Goal: Navigation & Orientation: Find specific page/section

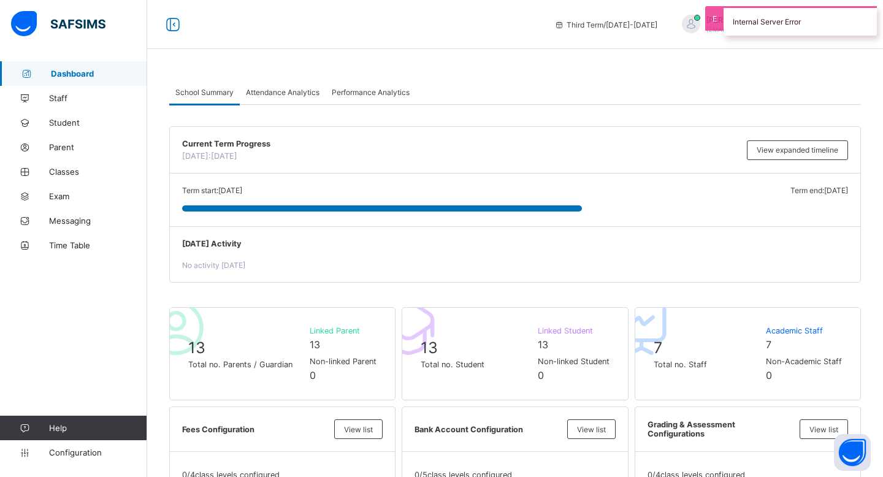
click at [723, 28] on div "Internal Server Error" at bounding box center [799, 20] width 153 height 29
click at [84, 126] on span "Student" at bounding box center [98, 123] width 98 height 10
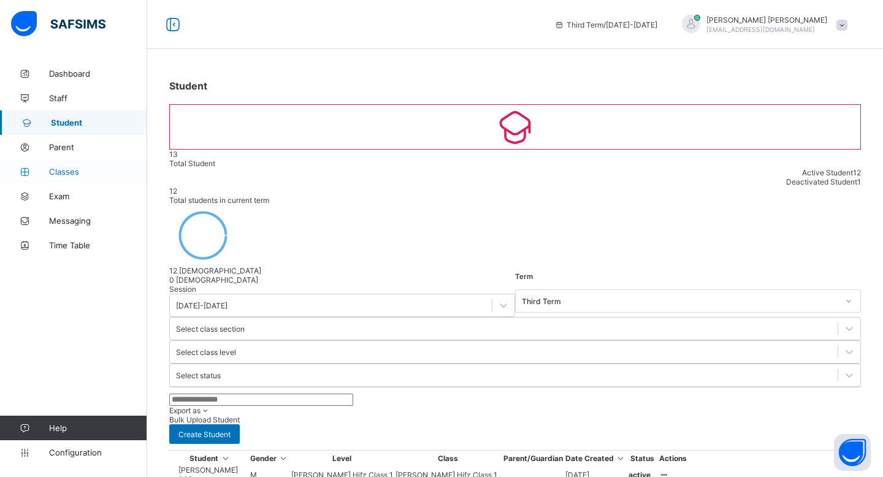
click at [77, 169] on span "Classes" at bounding box center [98, 172] width 98 height 10
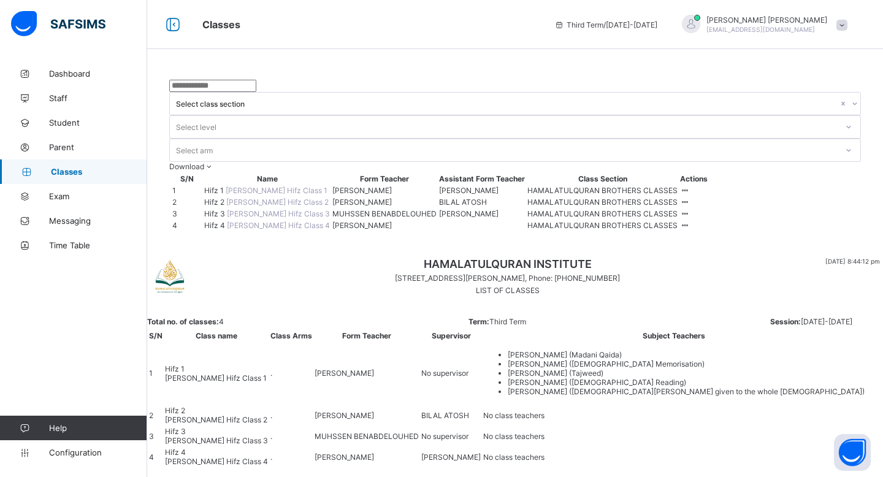
click at [224, 186] on span "Hifz 1" at bounding box center [214, 190] width 21 height 9
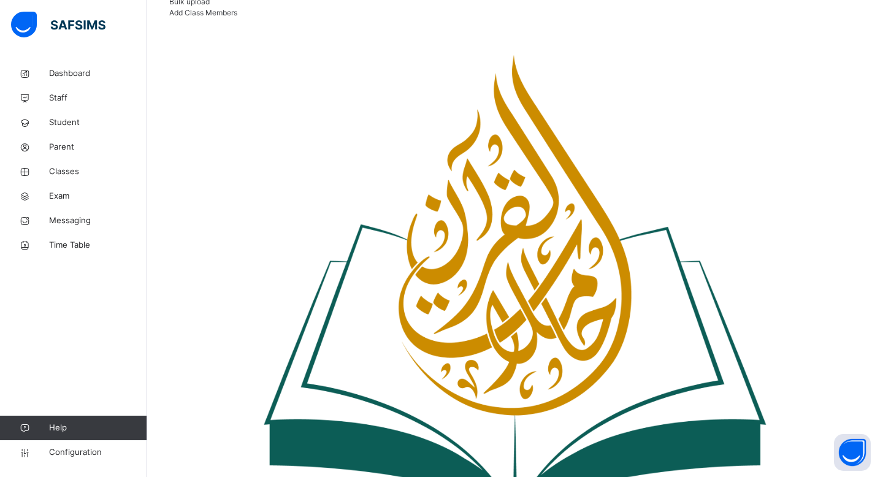
scroll to position [147, 0]
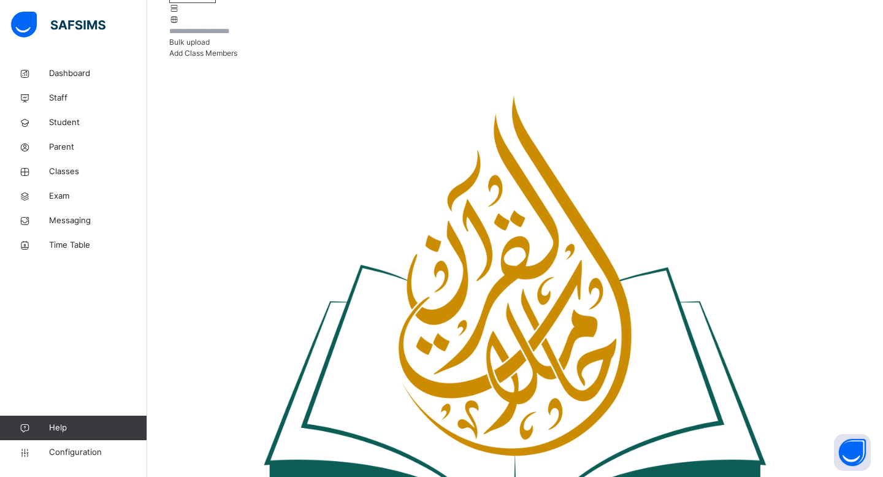
click at [736, 23] on div "Internal Server Error" at bounding box center [799, 21] width 153 height 31
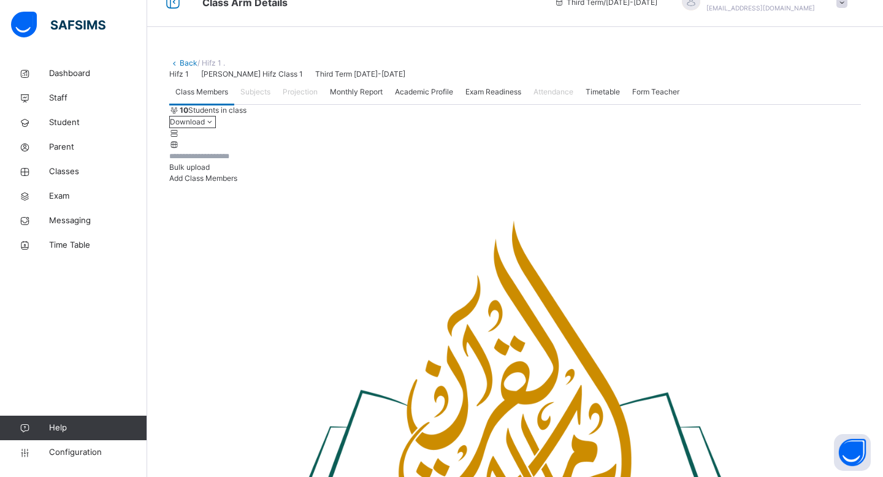
scroll to position [0, 0]
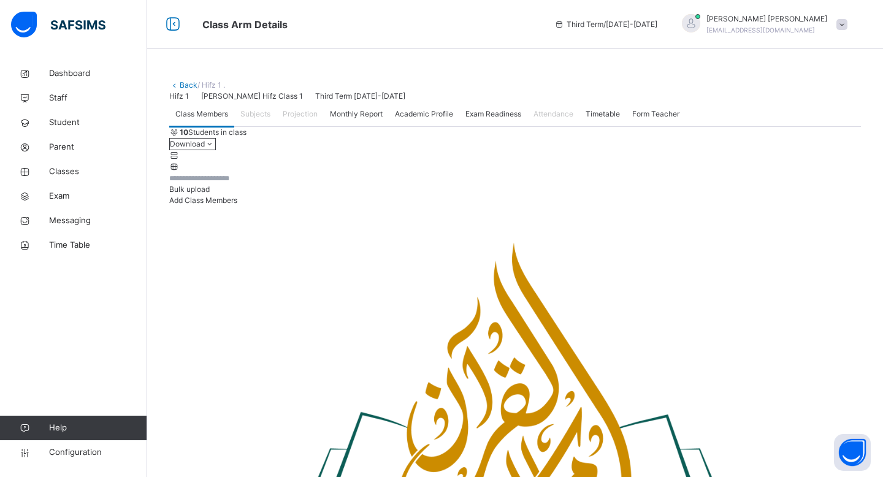
click at [360, 120] on span "Monthly Report" at bounding box center [356, 114] width 53 height 11
click at [451, 120] on span "Academic Profile" at bounding box center [424, 114] width 58 height 11
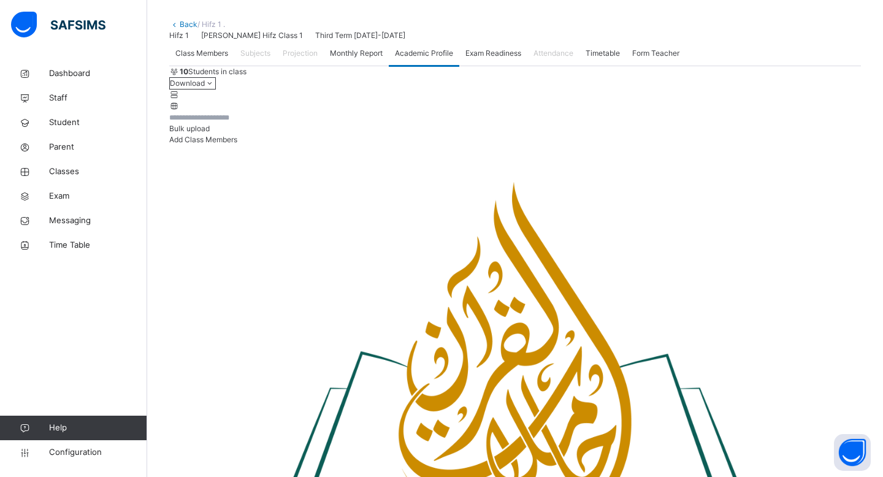
scroll to position [138, 0]
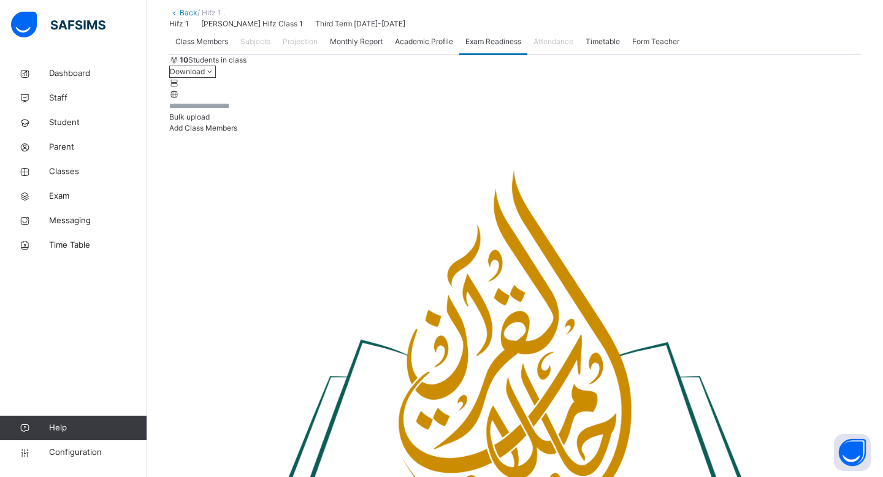
click at [573, 47] on span "Attendance" at bounding box center [553, 41] width 40 height 11
click at [607, 47] on span "Timetable" at bounding box center [602, 41] width 34 height 11
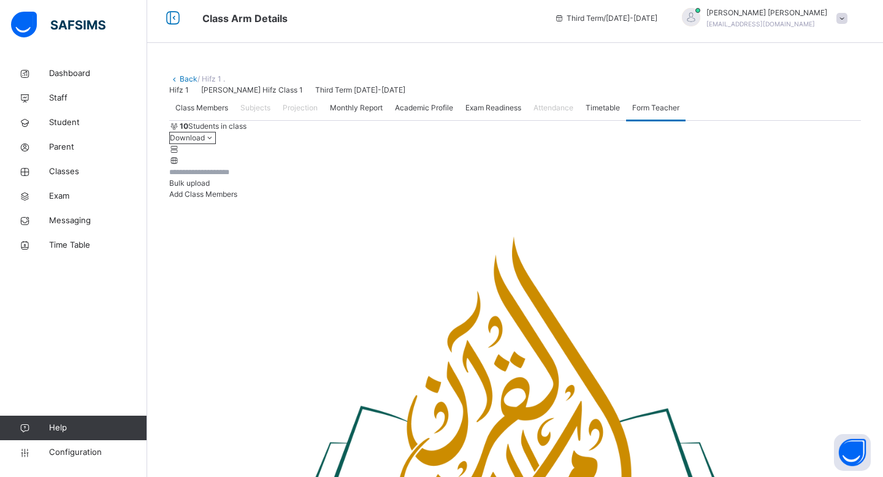
click at [568, 113] on span "Attendance" at bounding box center [553, 107] width 40 height 11
click at [487, 120] on div "Exam Readiness" at bounding box center [493, 108] width 68 height 25
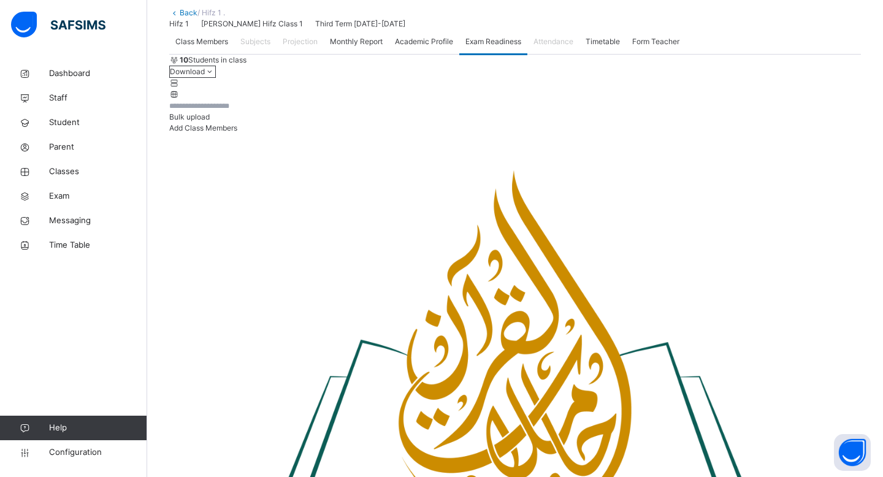
click at [423, 54] on div "Academic Profile" at bounding box center [424, 41] width 71 height 25
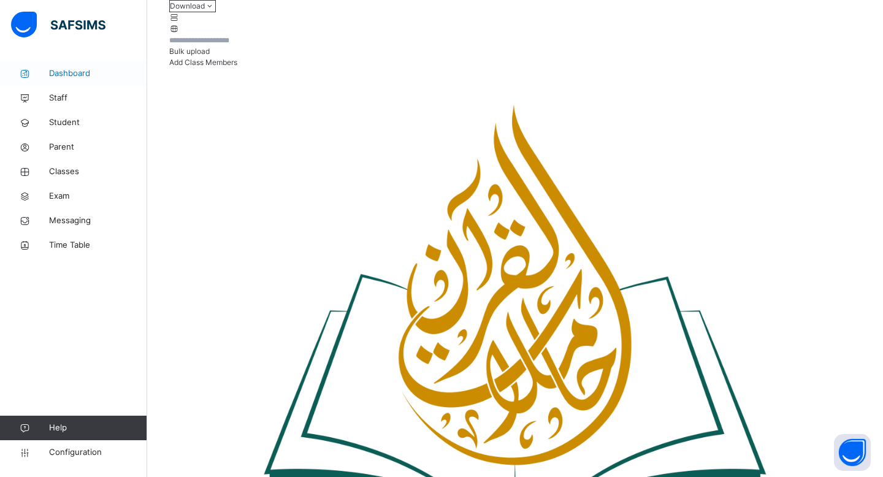
click at [67, 80] on link "Dashboard" at bounding box center [73, 73] width 147 height 25
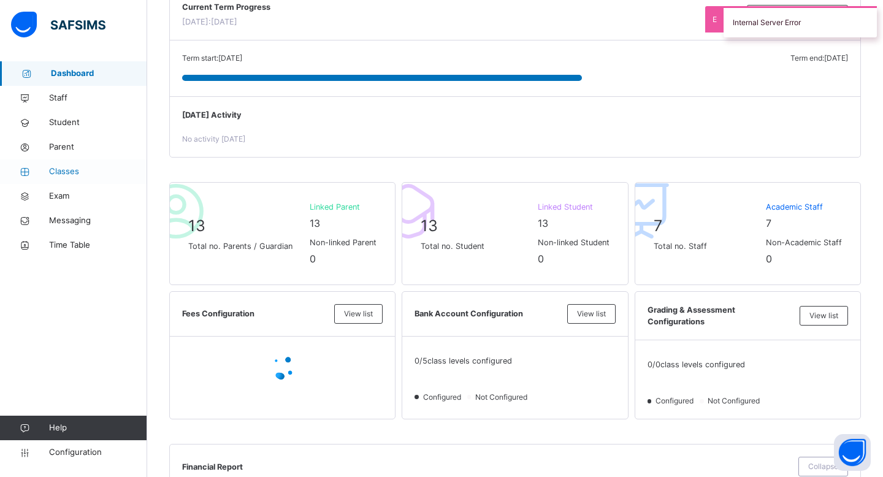
click at [69, 168] on span "Classes" at bounding box center [98, 172] width 98 height 12
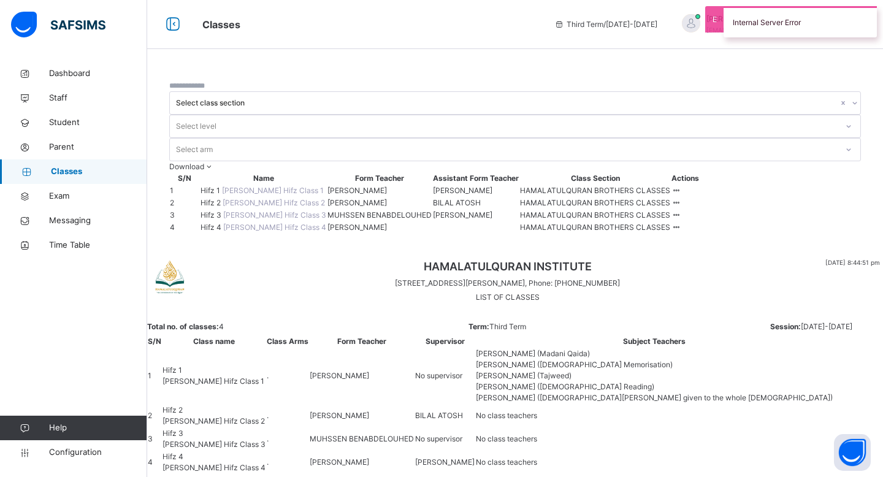
click at [223, 219] on span "Hifz 3" at bounding box center [211, 214] width 23 height 9
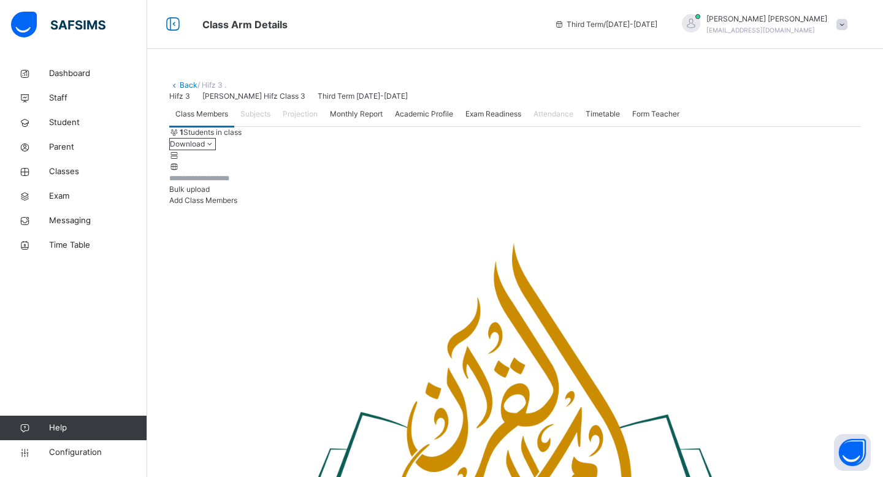
scroll to position [33, 0]
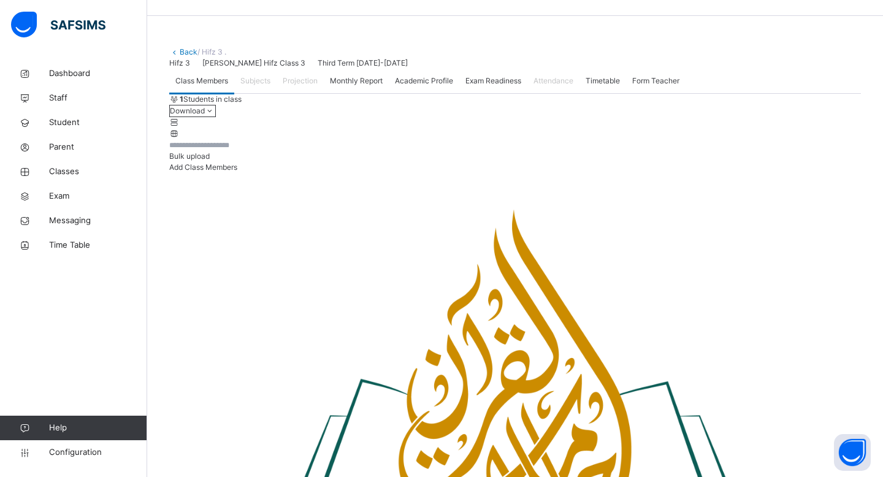
click at [263, 86] on span "Subjects" at bounding box center [255, 80] width 30 height 11
click at [307, 86] on span "Projection" at bounding box center [300, 80] width 35 height 11
click at [59, 68] on span "Dashboard" at bounding box center [98, 73] width 98 height 12
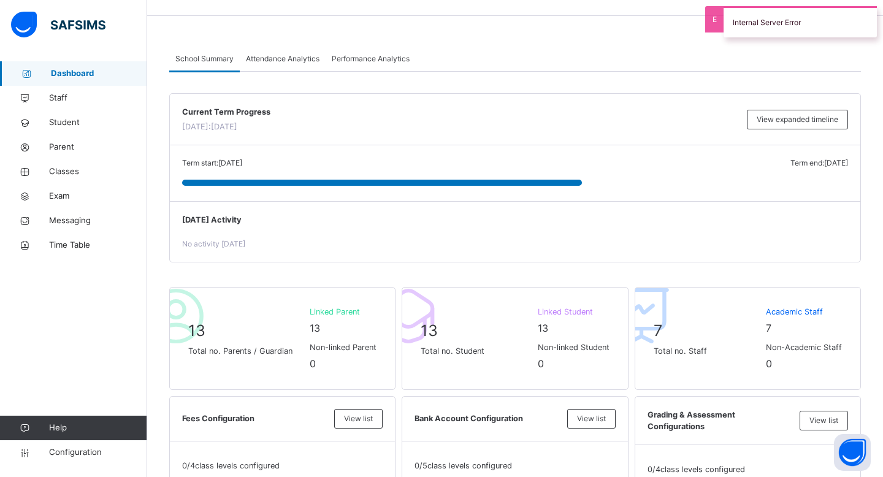
click at [723, 21] on div "Internal Server Error" at bounding box center [799, 21] width 153 height 31
click at [80, 167] on span "Classes" at bounding box center [98, 172] width 98 height 12
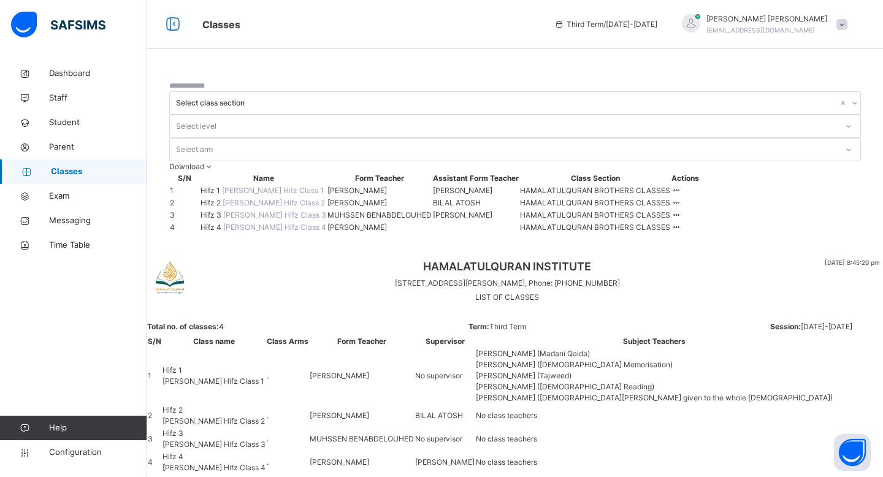
click at [220, 186] on span "Hifz 1" at bounding box center [210, 190] width 21 height 9
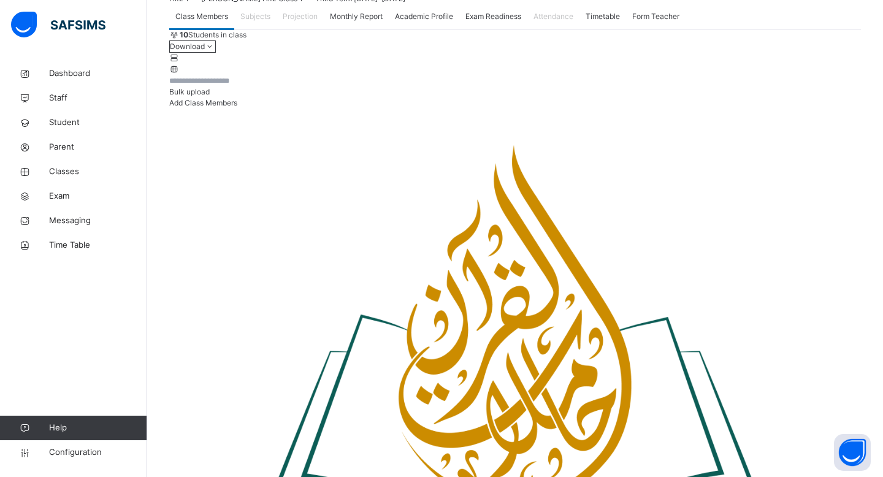
scroll to position [107, 0]
